Goal: Information Seeking & Learning: Learn about a topic

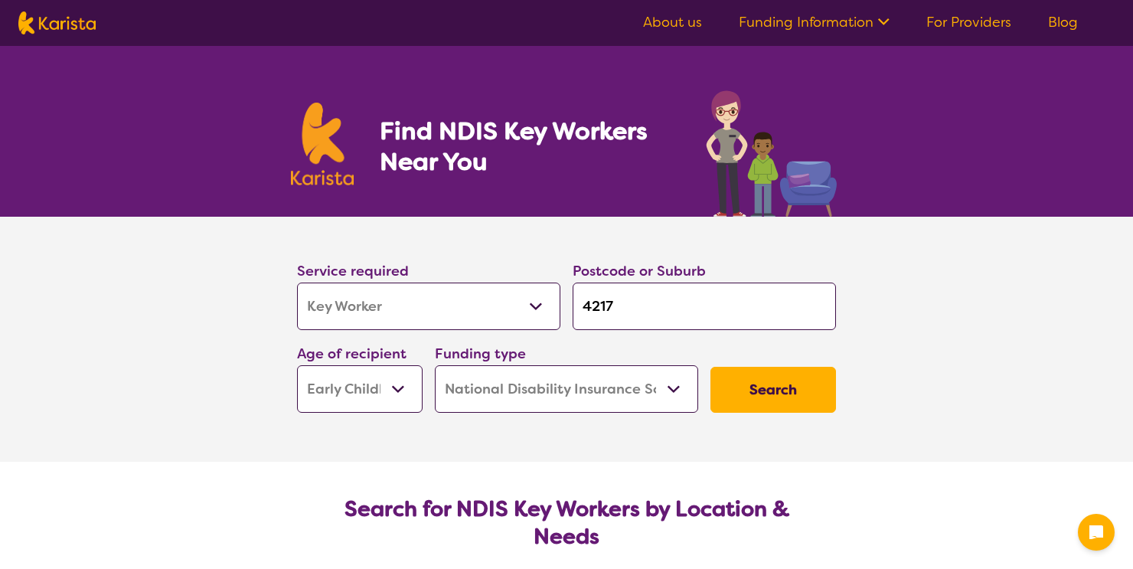
select select "Key Worker"
select select "EC"
select select "NDIS"
select select "Key Worker"
select select "EC"
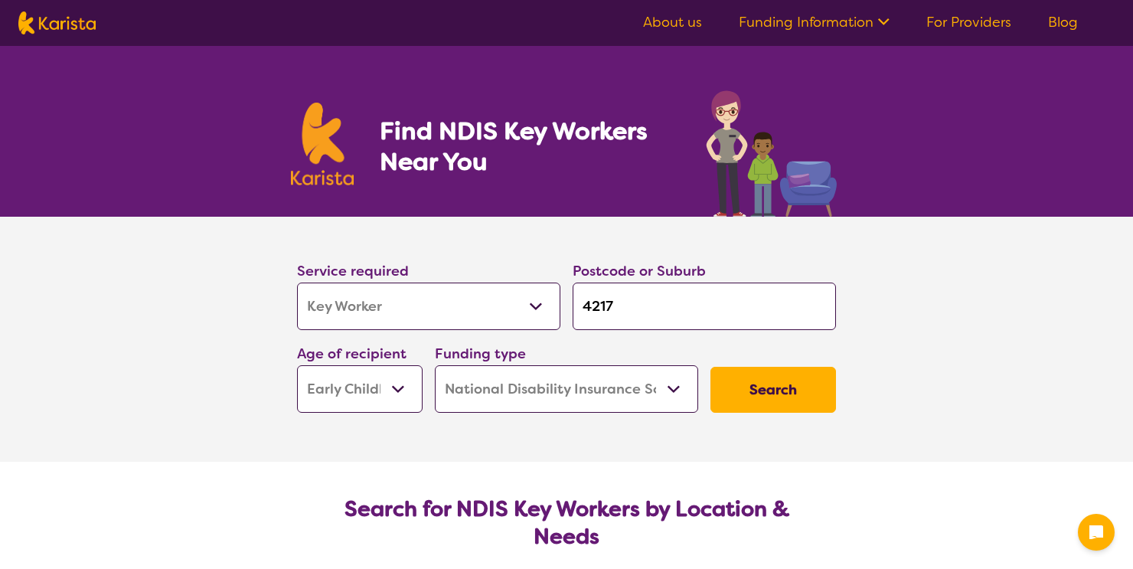
select select "NDIS"
drag, startPoint x: 0, startPoint y: 0, endPoint x: 358, endPoint y: 297, distance: 465.2
click at [358, 297] on select "Allied Health Assistant Assessment ([MEDICAL_DATA] or [MEDICAL_DATA]) Behaviour…" at bounding box center [428, 305] width 263 height 47
select select "[MEDICAL_DATA]"
click at [297, 282] on select "Allied Health Assistant Assessment ([MEDICAL_DATA] or [MEDICAL_DATA]) Behaviour…" at bounding box center [428, 305] width 263 height 47
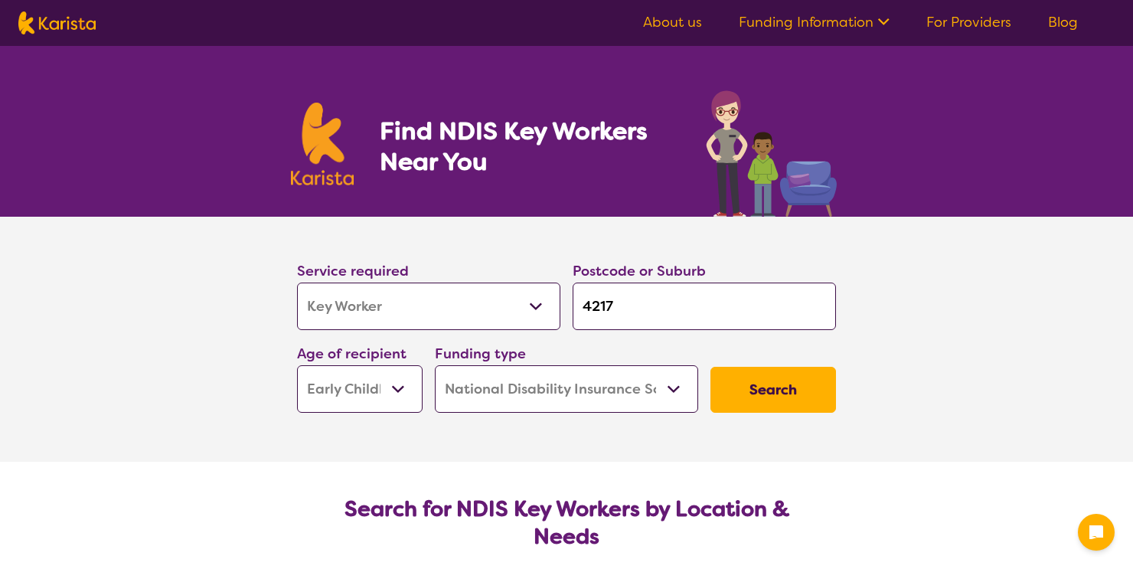
select select "[MEDICAL_DATA]"
